Goal: Information Seeking & Learning: Compare options

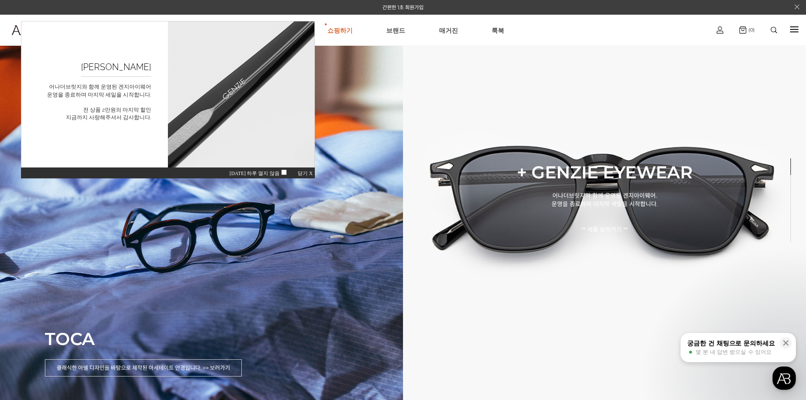
click at [301, 172] on span "닫기 X" at bounding box center [305, 173] width 15 height 6
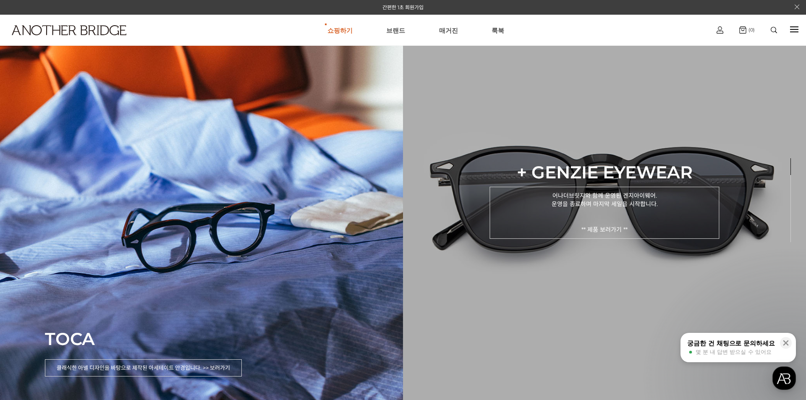
click at [335, 237] on p "어나더브릿지와 함께 운영된 겐지아이웨어. 운영을 종료하며 마지막 세일을 시작합니다. ** 제품 보러가기 **" at bounding box center [604, 212] width 230 height 52
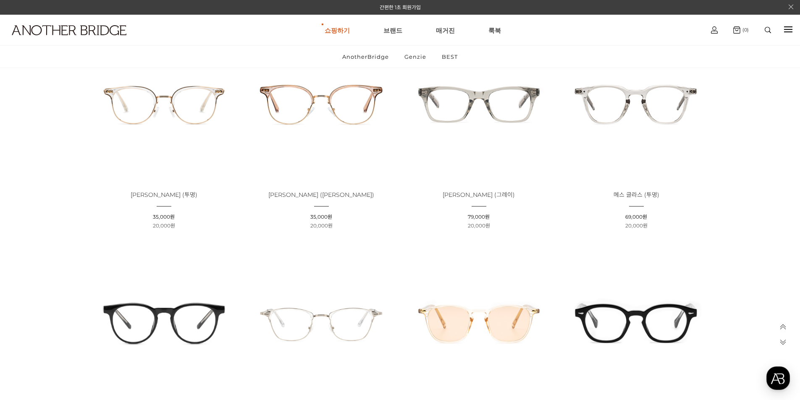
scroll to position [714, 0]
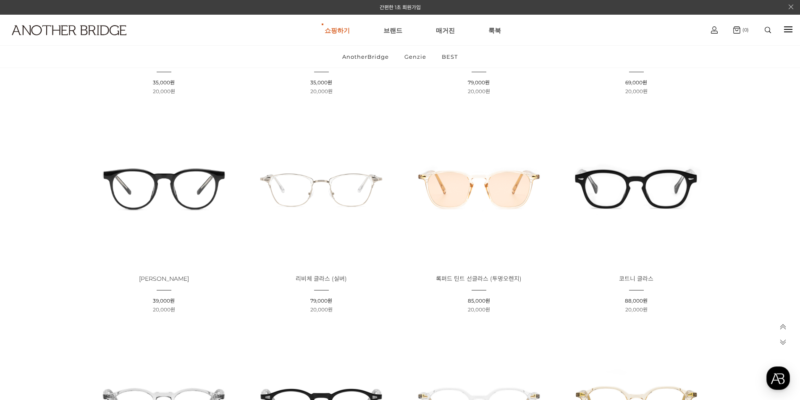
click at [347, 204] on img at bounding box center [322, 188] width 152 height 152
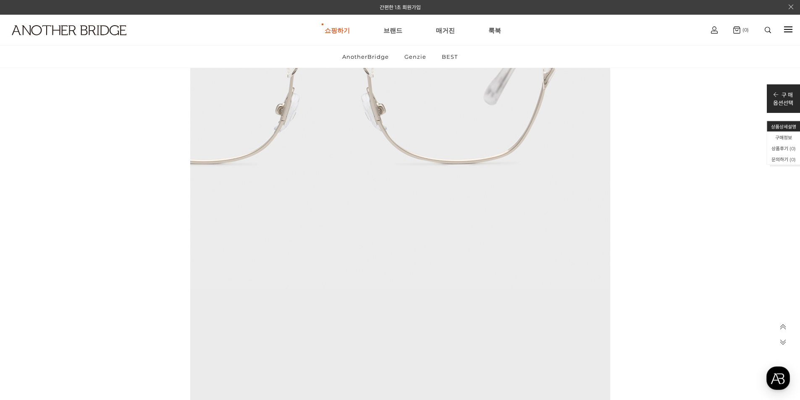
scroll to position [3148, 0]
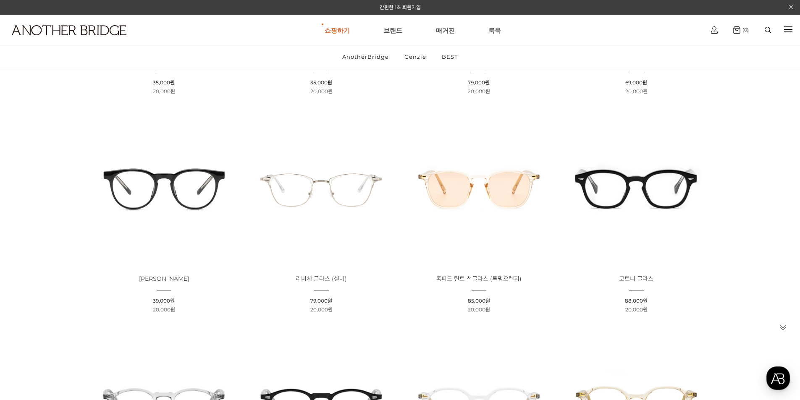
click at [484, 217] on img at bounding box center [479, 188] width 152 height 152
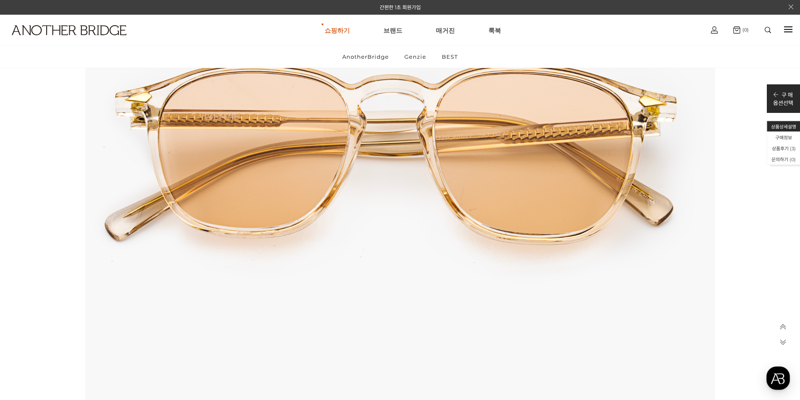
scroll to position [1049, 0]
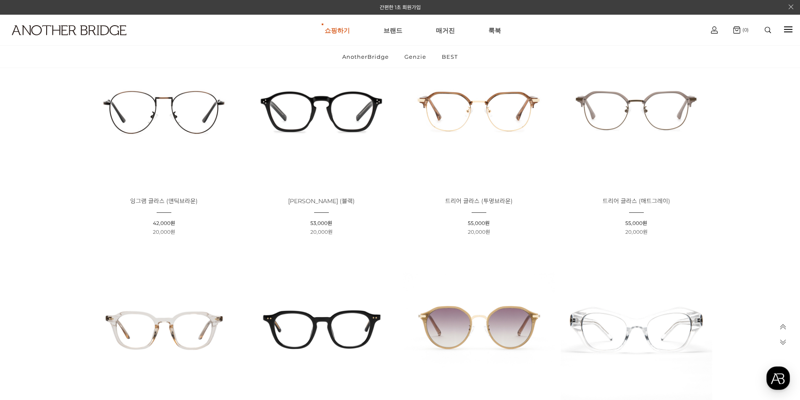
scroll to position [1889, 0]
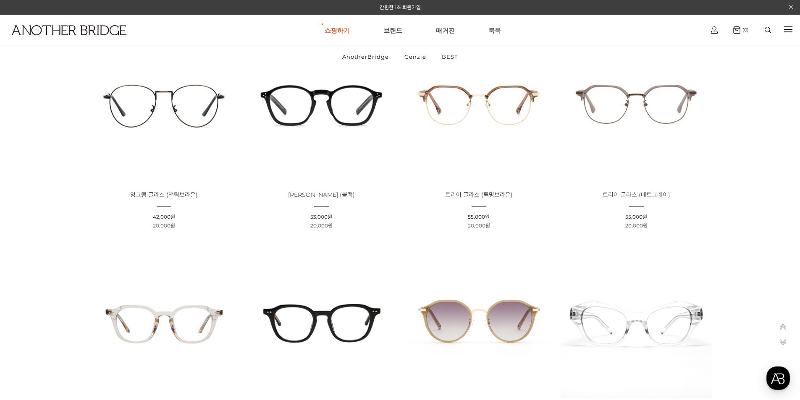
click at [490, 161] on img at bounding box center [479, 104] width 152 height 152
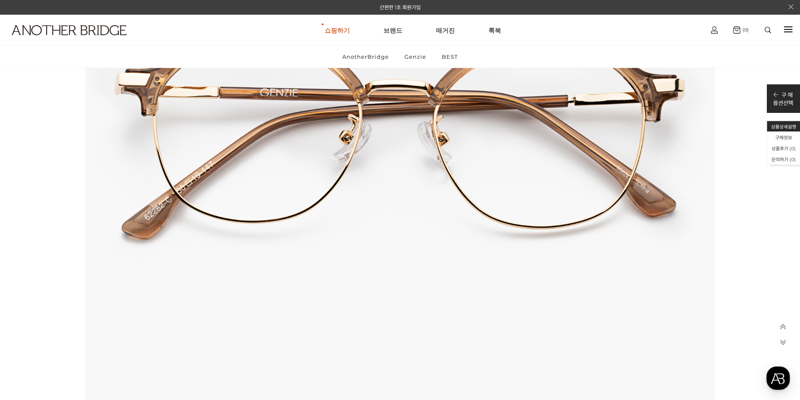
scroll to position [1049, 0]
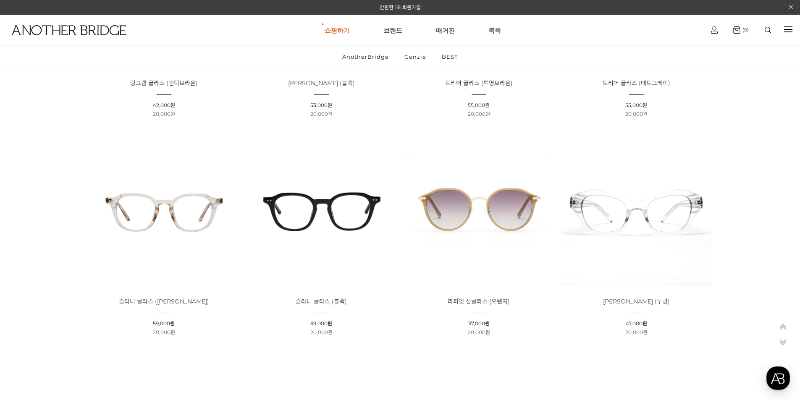
scroll to position [2015, 0]
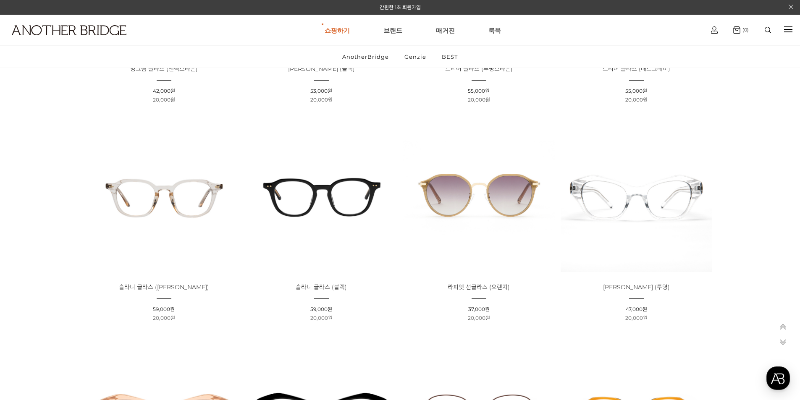
click at [162, 250] on img at bounding box center [164, 196] width 152 height 152
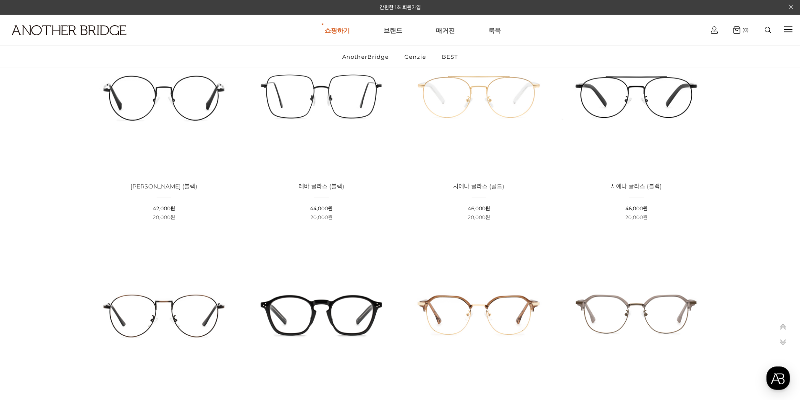
click at [173, 307] on img at bounding box center [164, 314] width 152 height 152
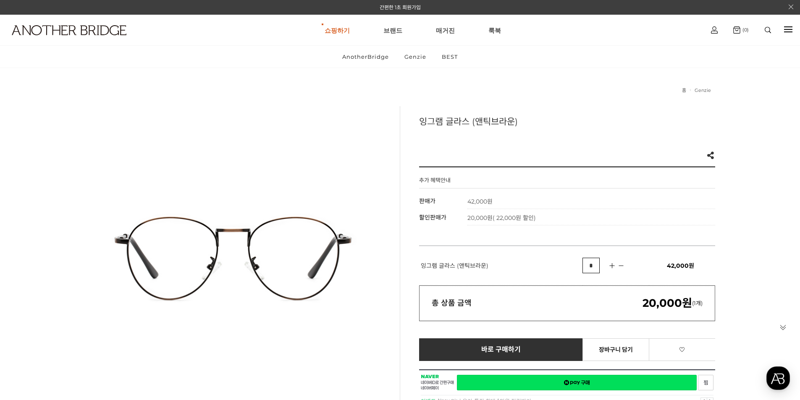
scroll to position [210, 0]
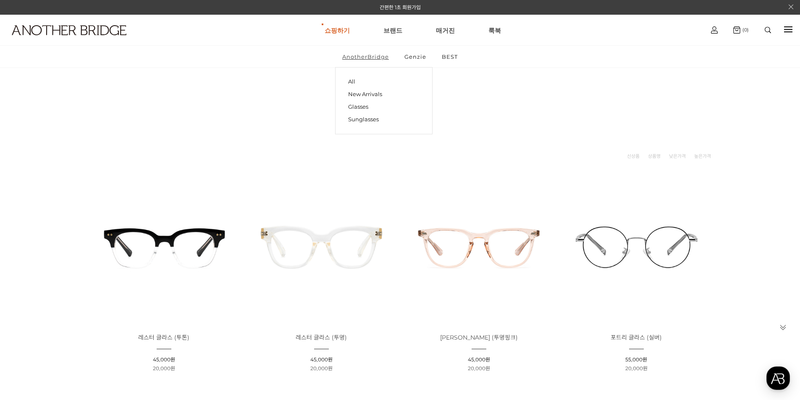
click at [360, 52] on link "AnotherBridge" at bounding box center [365, 57] width 61 height 22
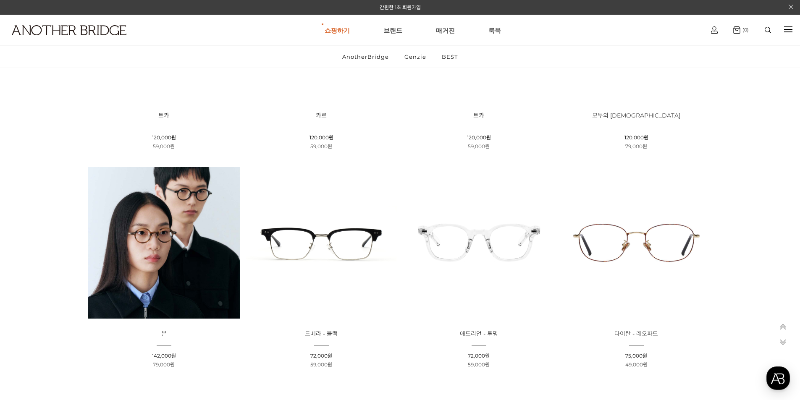
scroll to position [336, 0]
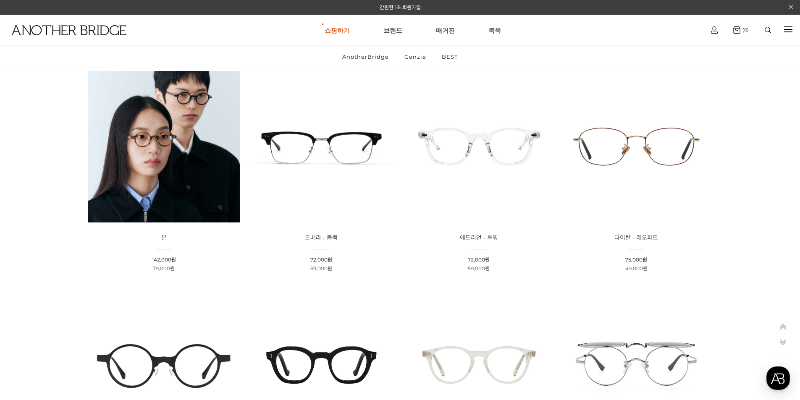
click at [665, 196] on img at bounding box center [636, 147] width 152 height 152
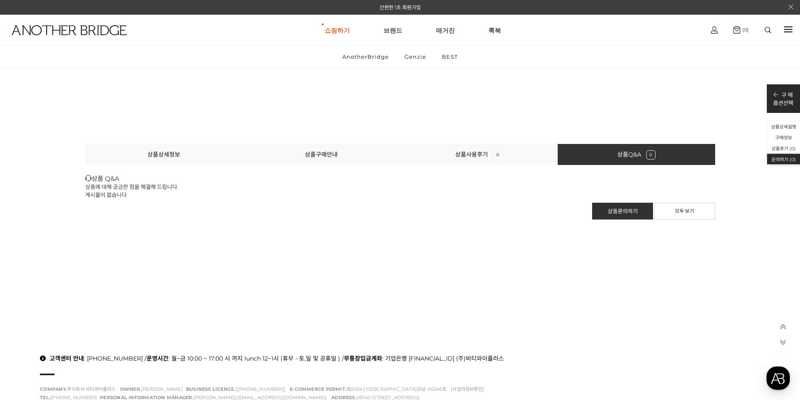
scroll to position [5447, 0]
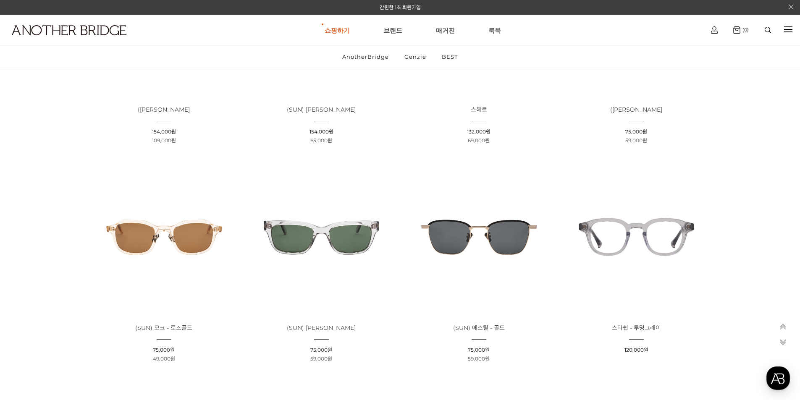
scroll to position [966, 0]
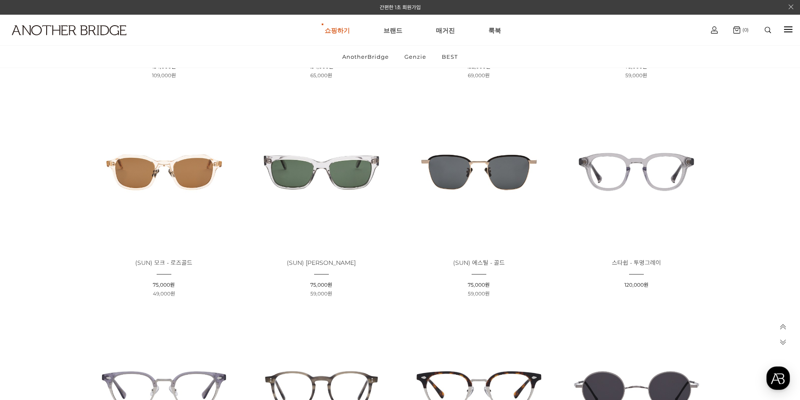
click at [491, 230] on img at bounding box center [479, 172] width 152 height 152
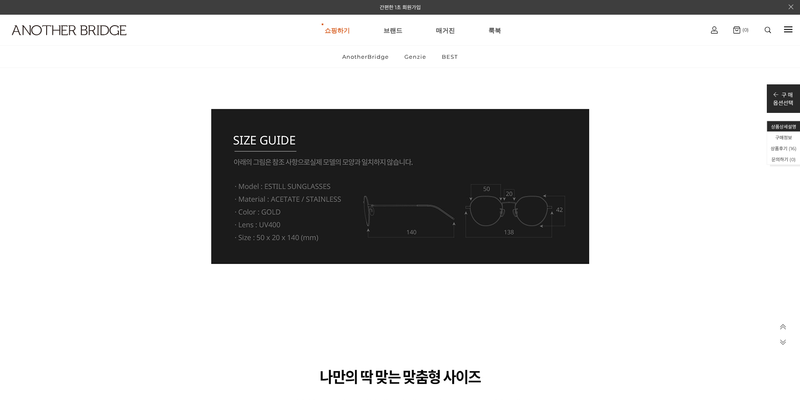
scroll to position [3652, 0]
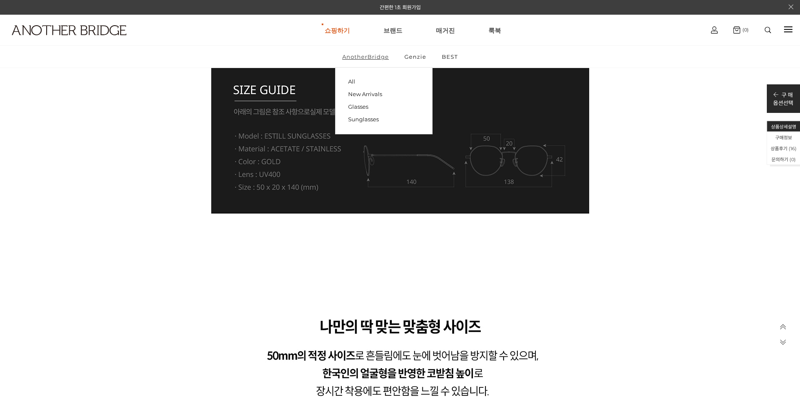
click at [361, 59] on link "AnotherBridge" at bounding box center [365, 57] width 61 height 22
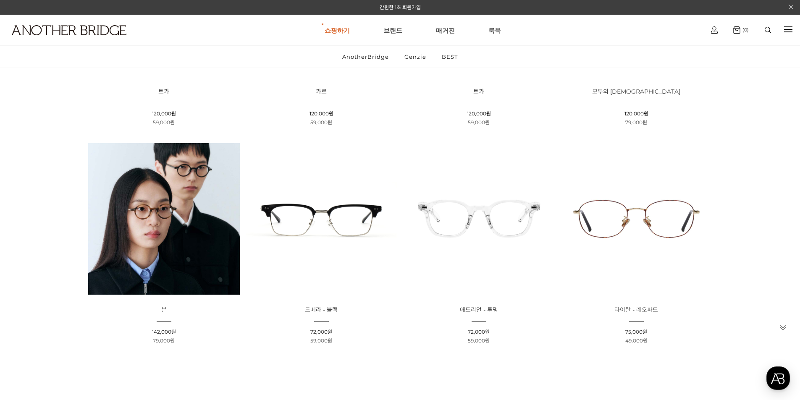
scroll to position [294, 0]
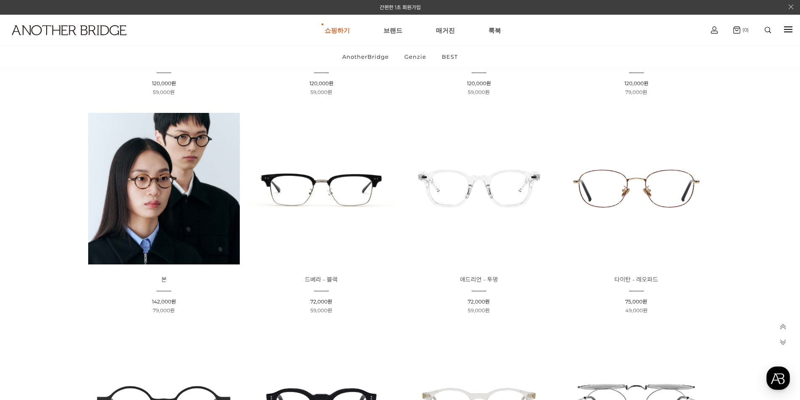
click at [641, 281] on span "타이탄 - 레오파드" at bounding box center [636, 280] width 44 height 8
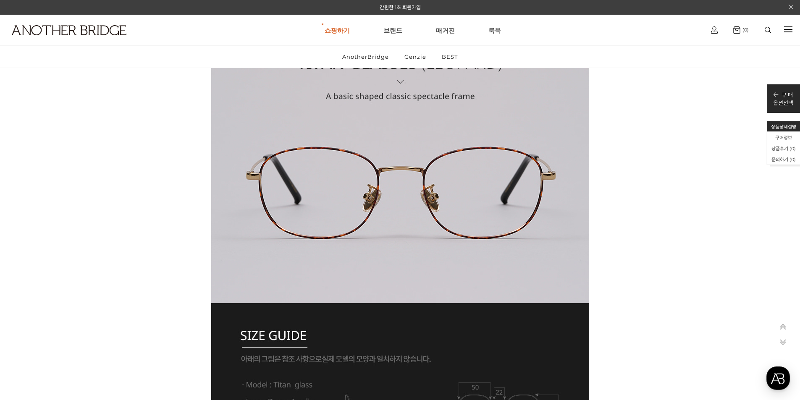
scroll to position [1805, 0]
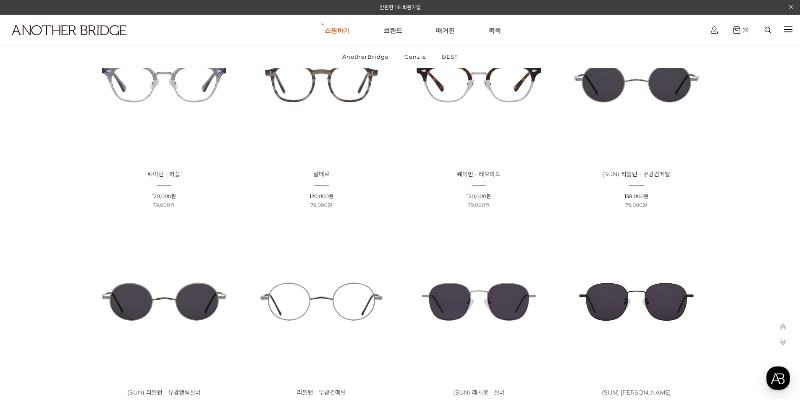
scroll to position [1217, 0]
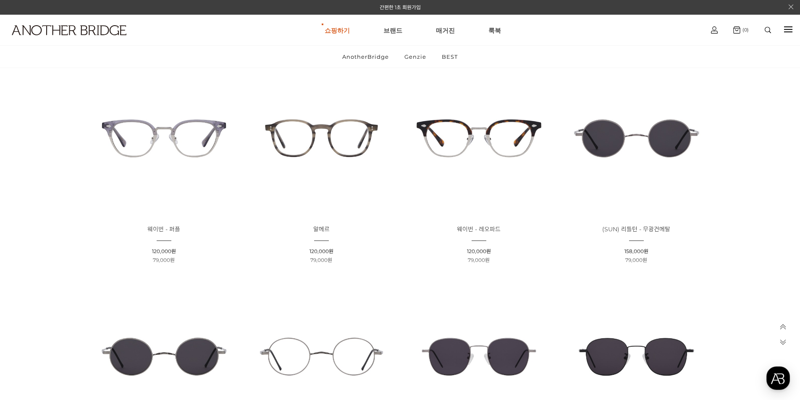
click at [488, 231] on span "웨이번 - 레오파드" at bounding box center [479, 229] width 44 height 8
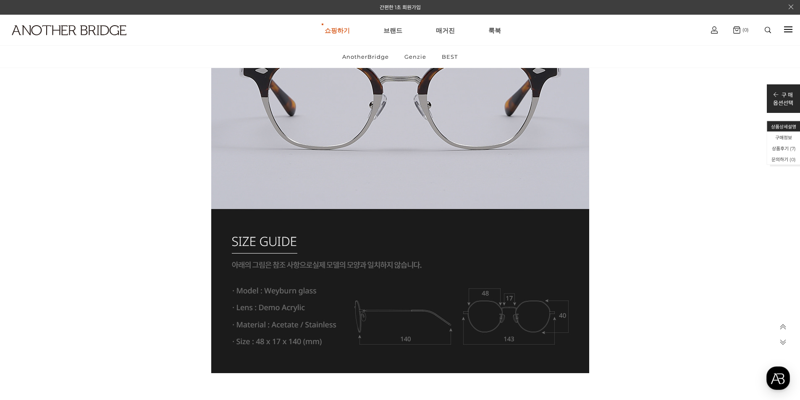
scroll to position [1595, 0]
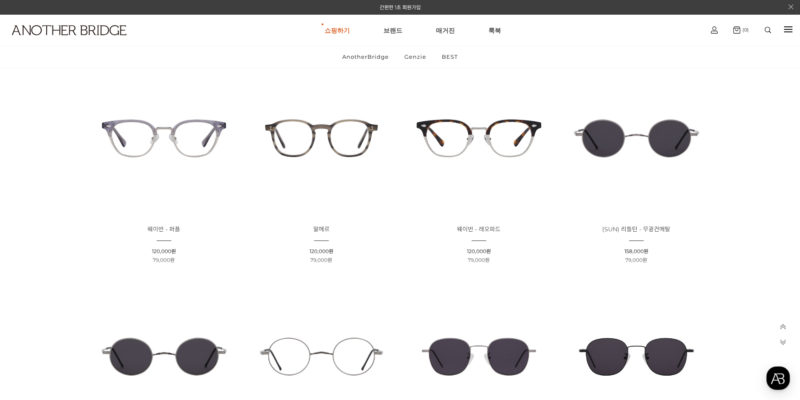
scroll to position [1259, 0]
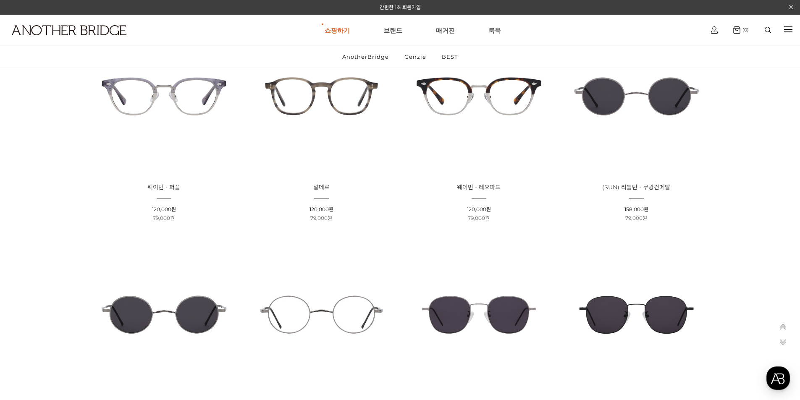
click at [314, 213] on li "판매가 : 120,000원" at bounding box center [322, 210] width 152 height 8
click at [349, 97] on img at bounding box center [322, 97] width 152 height 152
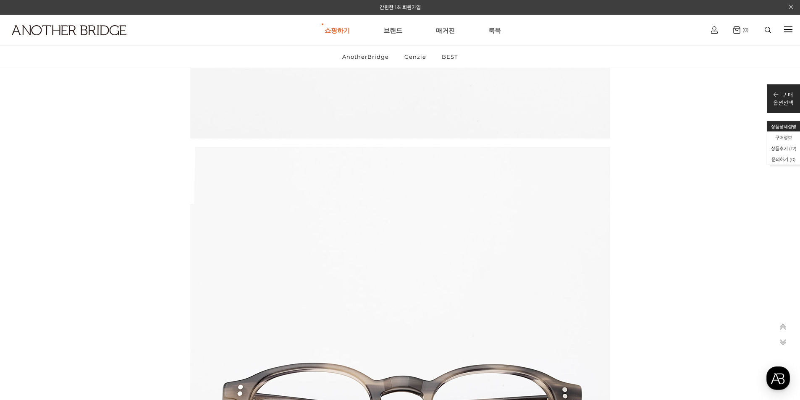
scroll to position [4996, 0]
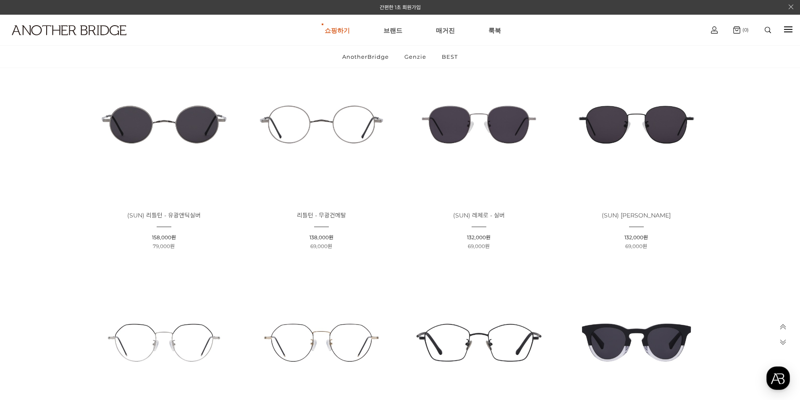
scroll to position [1469, 0]
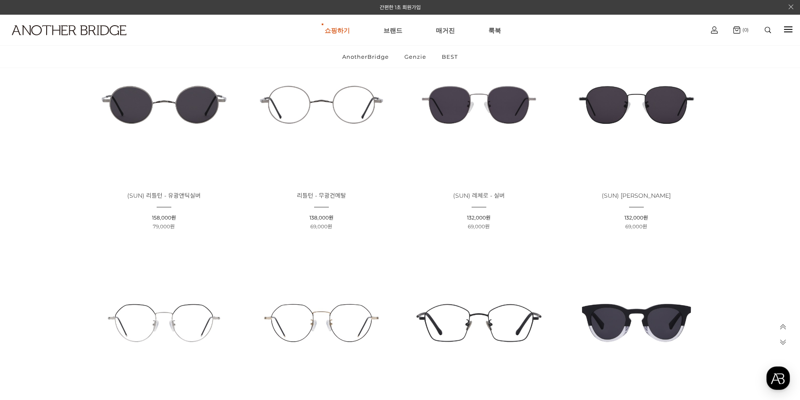
click at [662, 140] on img at bounding box center [636, 105] width 152 height 152
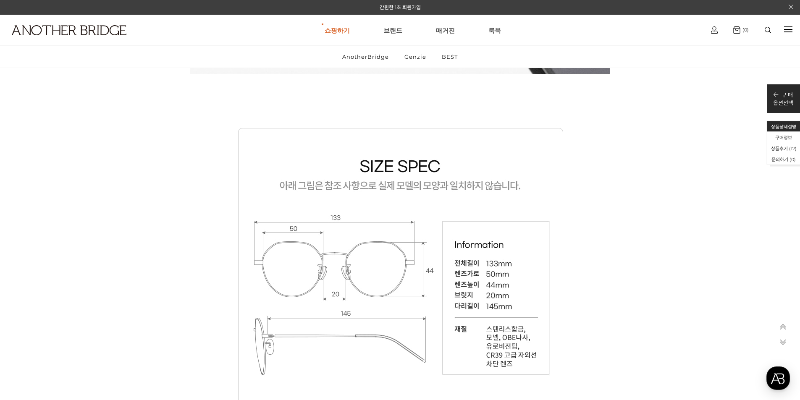
scroll to position [9781, 0]
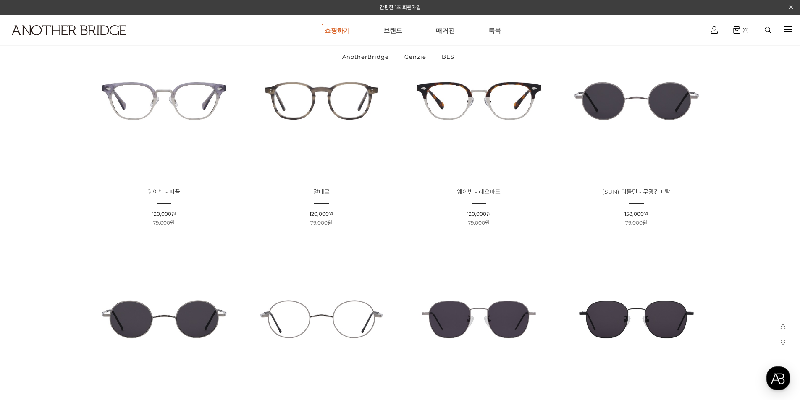
scroll to position [1254, 0]
